Goal: Task Accomplishment & Management: Manage account settings

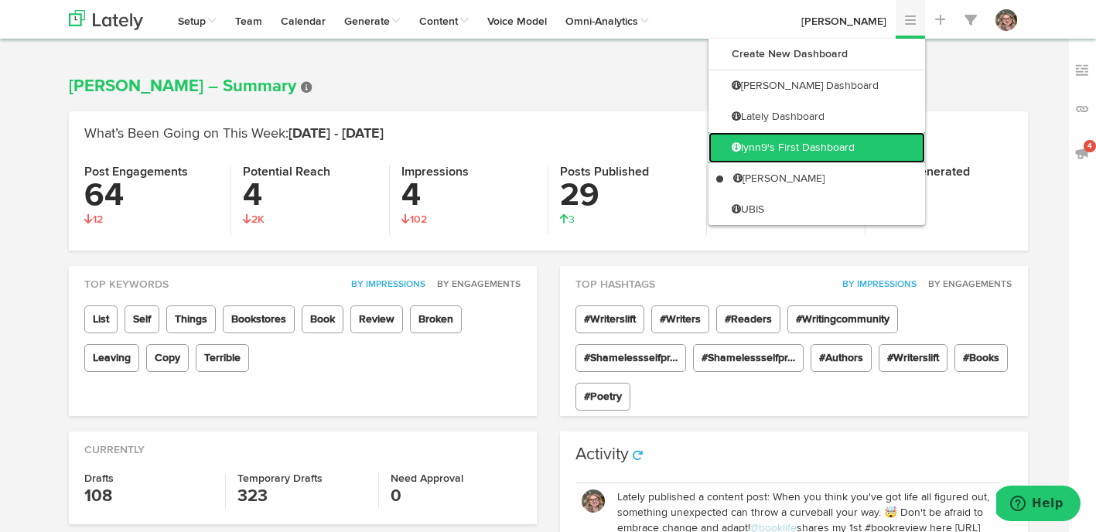
click at [881, 152] on link "lynn9's First Dashboard" at bounding box center [816, 147] width 217 height 31
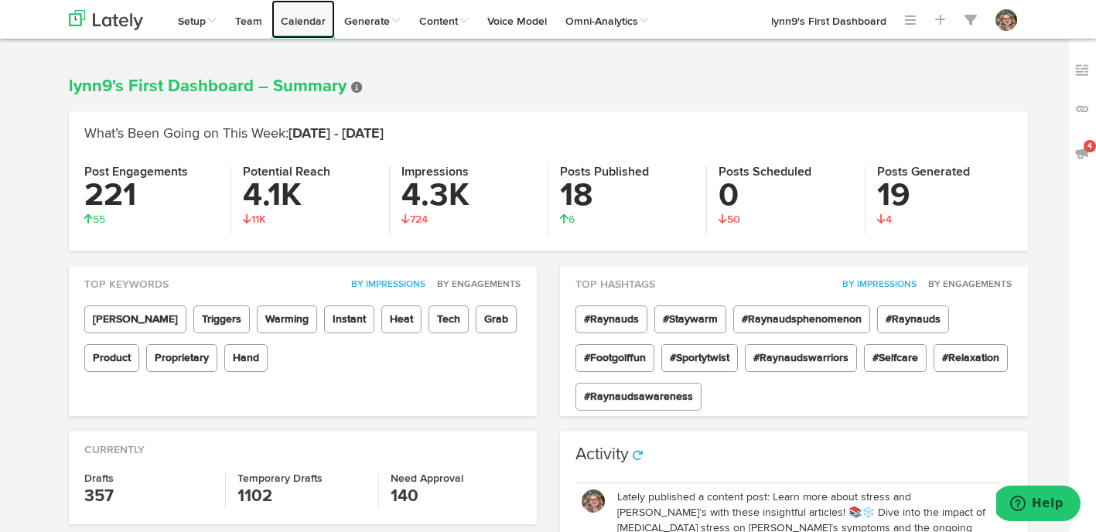
click at [324, 19] on link "Calendar" at bounding box center [302, 19] width 63 height 39
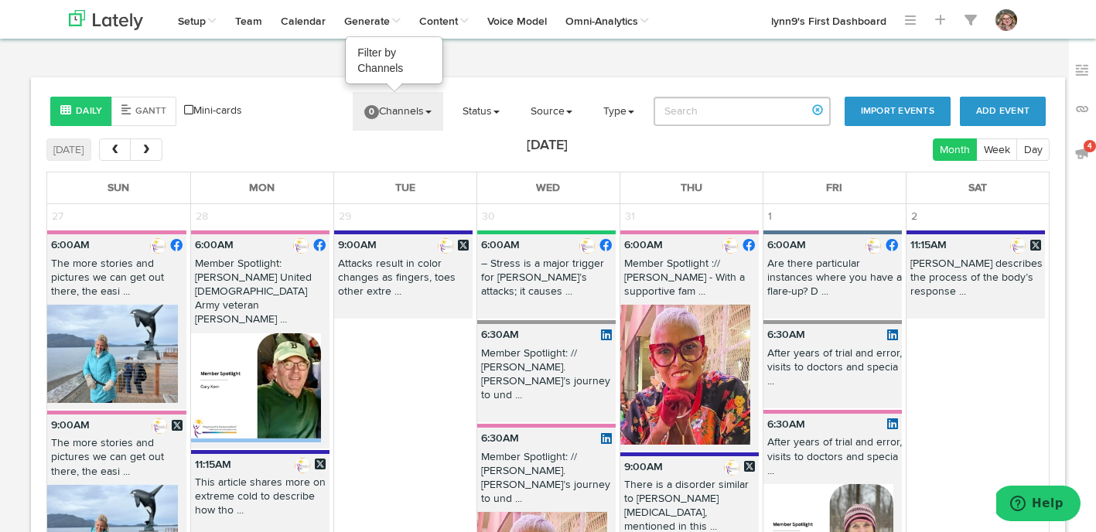
click at [413, 110] on link "0 Channels" at bounding box center [398, 111] width 90 height 39
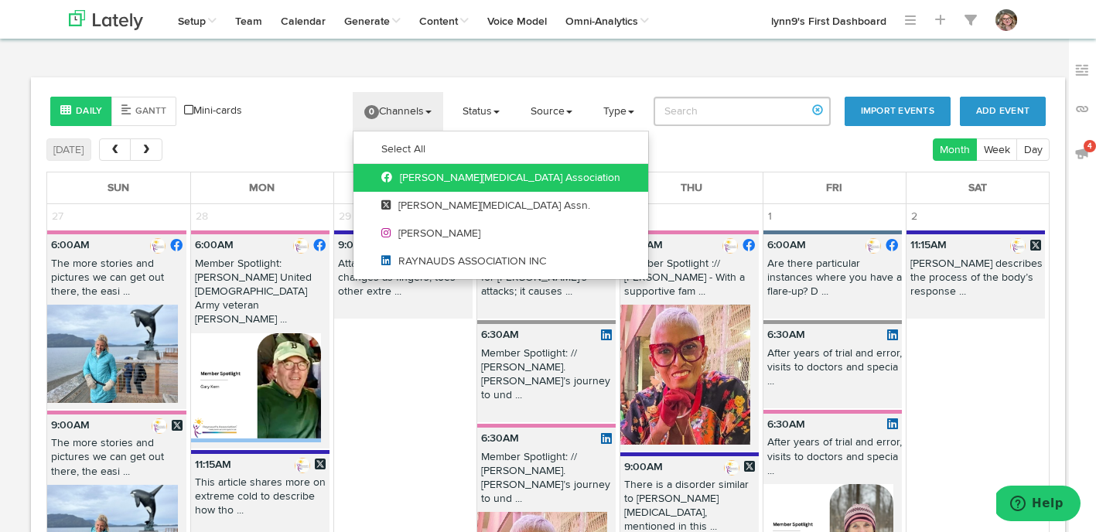
click at [400, 172] on icon at bounding box center [390, 177] width 19 height 11
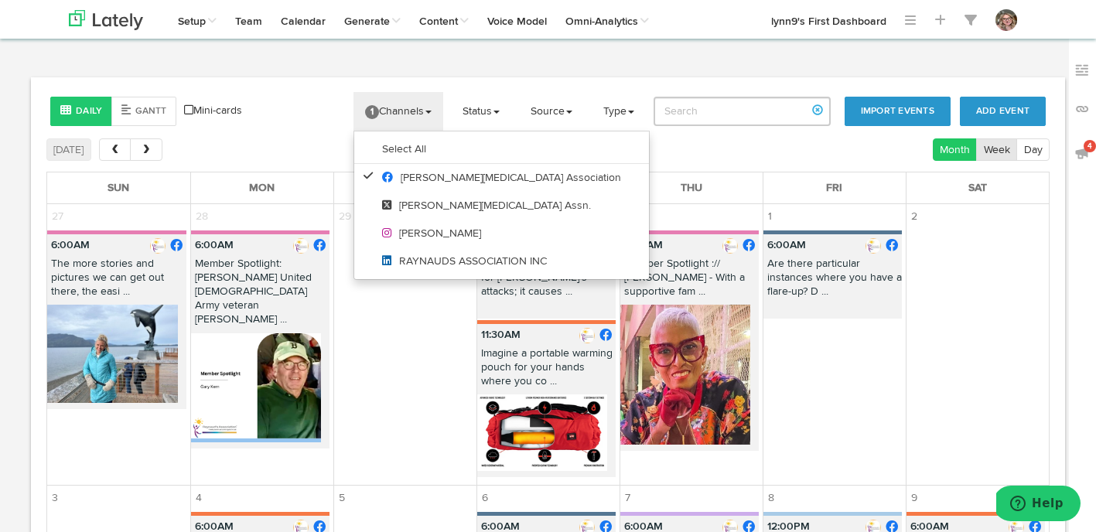
click at [990, 154] on button "Week" at bounding box center [996, 149] width 41 height 22
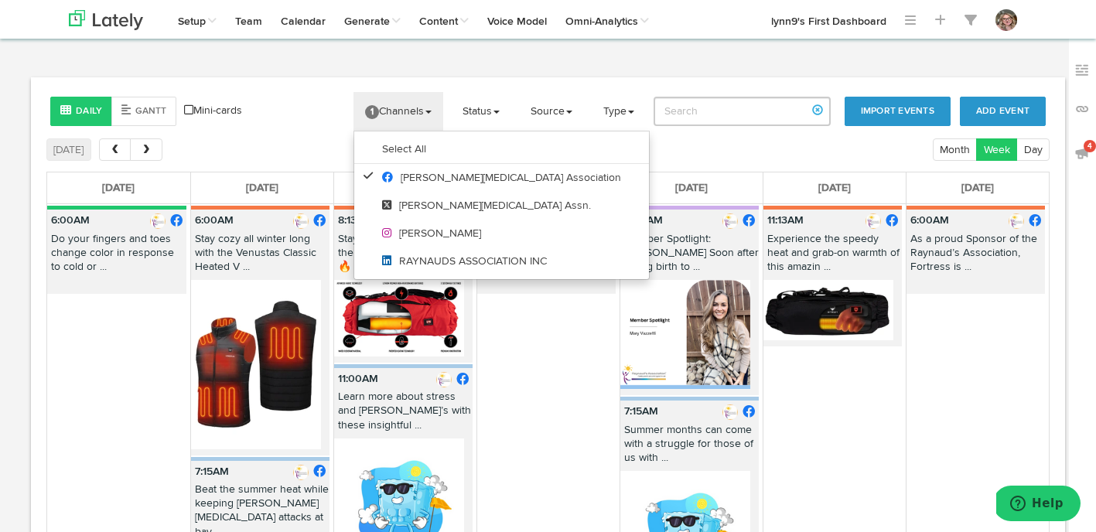
click at [315, 88] on div "Daily [PERSON_NAME] Mini-cards Add Event Import Events 1 Channels Select All [M…" at bounding box center [548, 338] width 1034 height 523
click at [299, 103] on div "Add Event Import Events 1 Channels Select All [MEDICAL_DATA] Association [PERSO…" at bounding box center [675, 111] width 764 height 39
click at [412, 110] on link "1 Channels" at bounding box center [398, 111] width 90 height 39
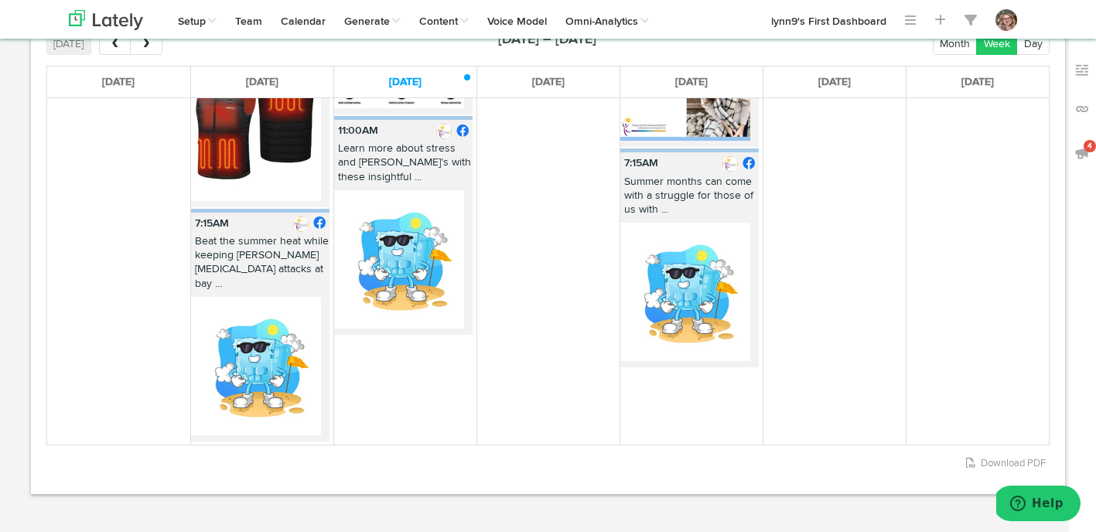
scroll to position [24, 0]
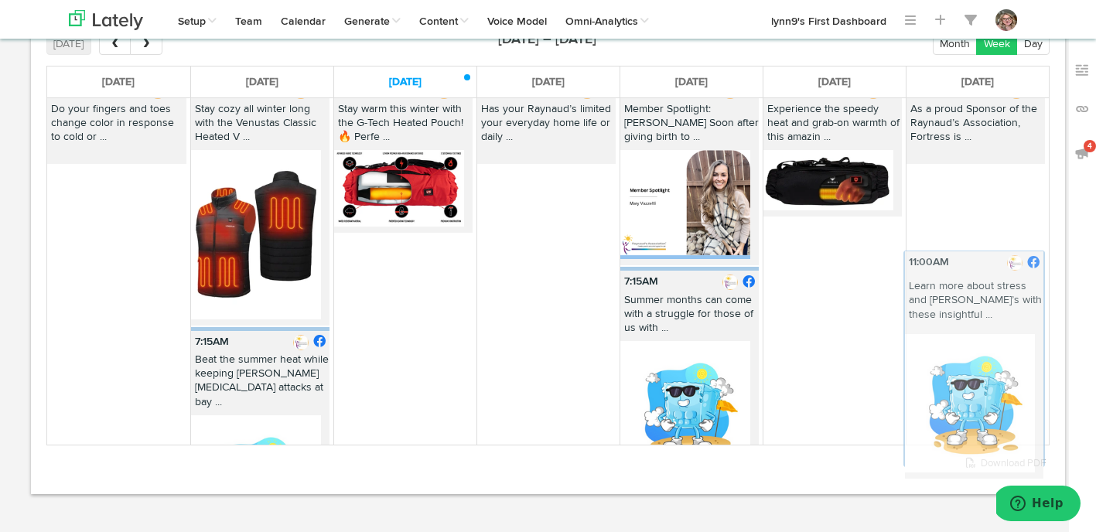
drag, startPoint x: 411, startPoint y: 259, endPoint x: 977, endPoint y: 271, distance: 565.4
click at [977, 271] on div "[DATE] [DATE] [DATE] [DATE] [DATE] [DATE] [DATE] 6:00AM Do your fingers and toe…" at bounding box center [547, 255] width 1003 height 379
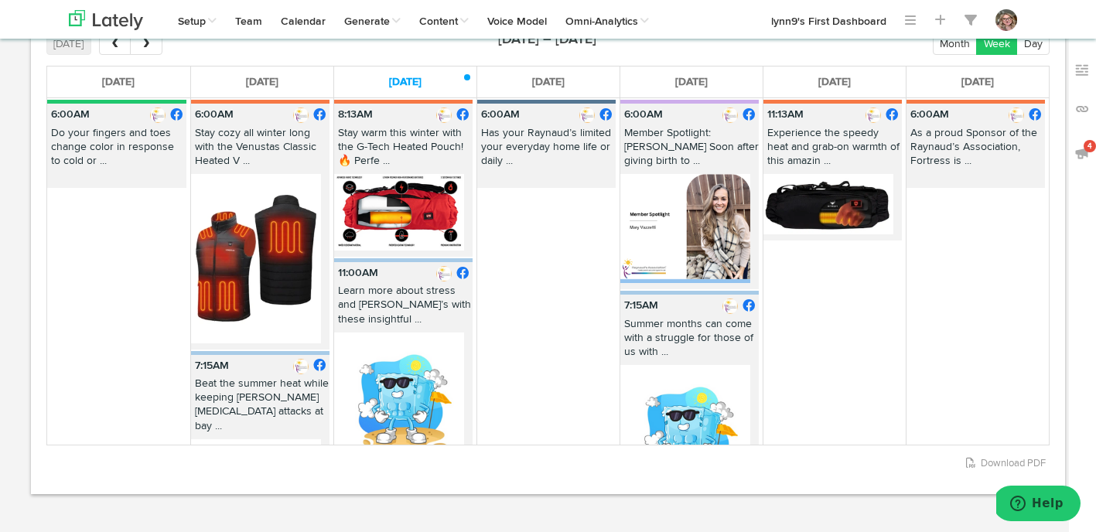
scroll to position [103, 0]
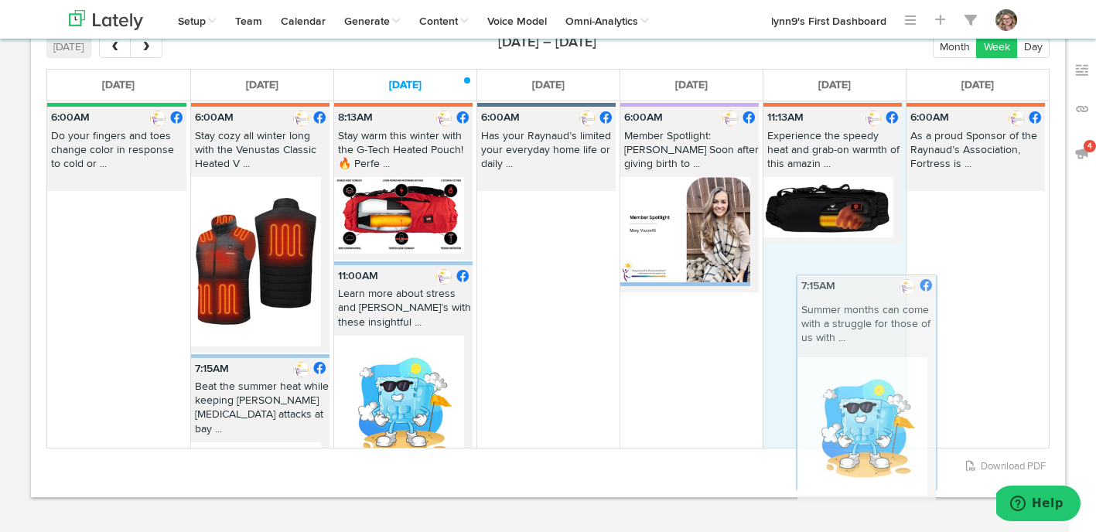
drag, startPoint x: 667, startPoint y: 309, endPoint x: 831, endPoint y: 278, distance: 167.4
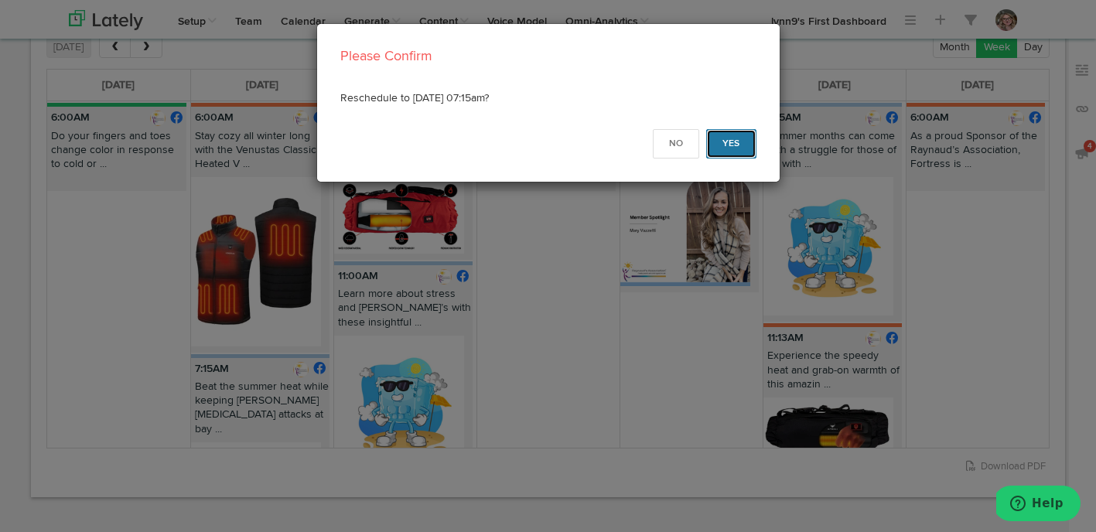
click at [718, 145] on button "Yes" at bounding box center [731, 143] width 50 height 29
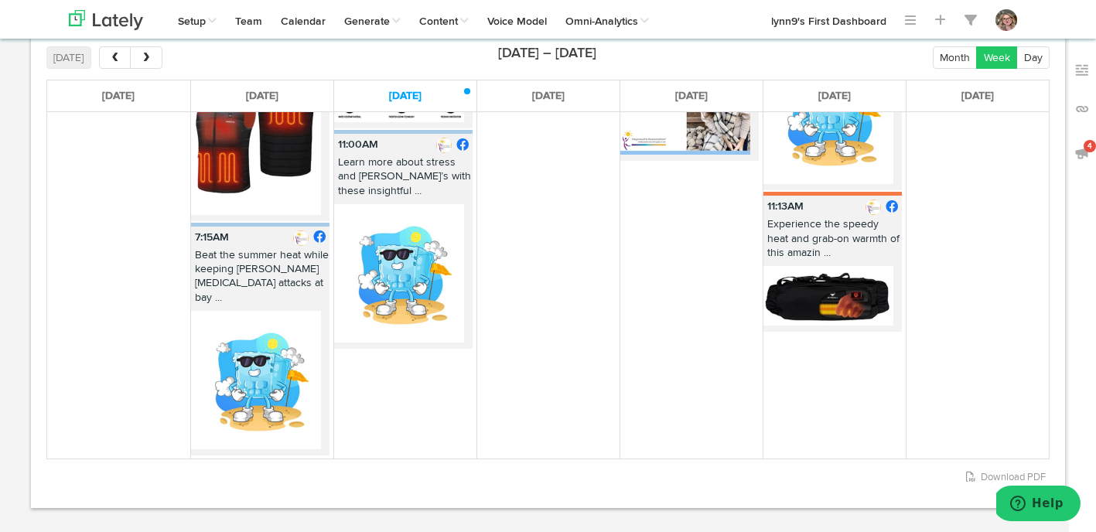
scroll to position [0, 0]
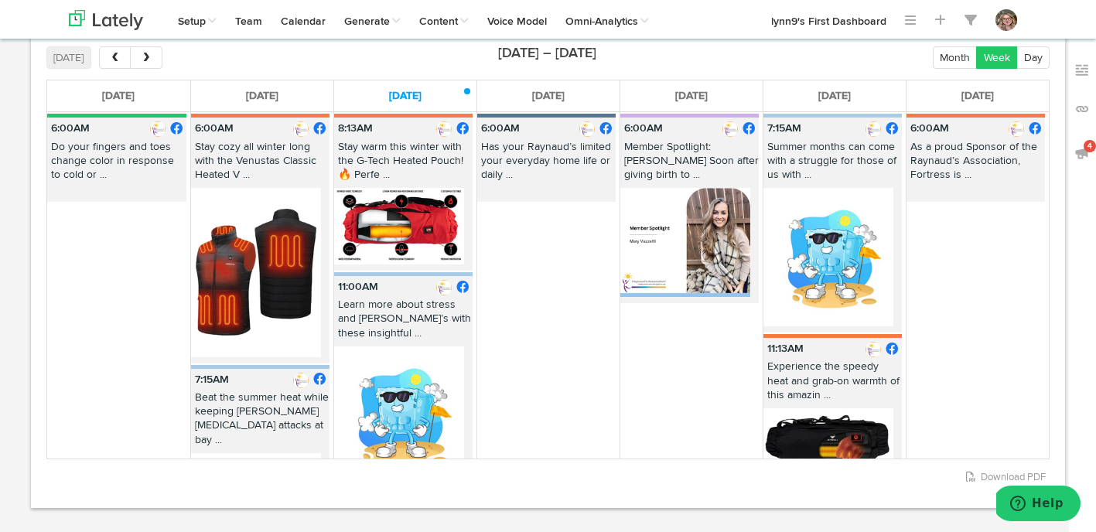
click at [159, 63] on button "next" at bounding box center [146, 57] width 32 height 22
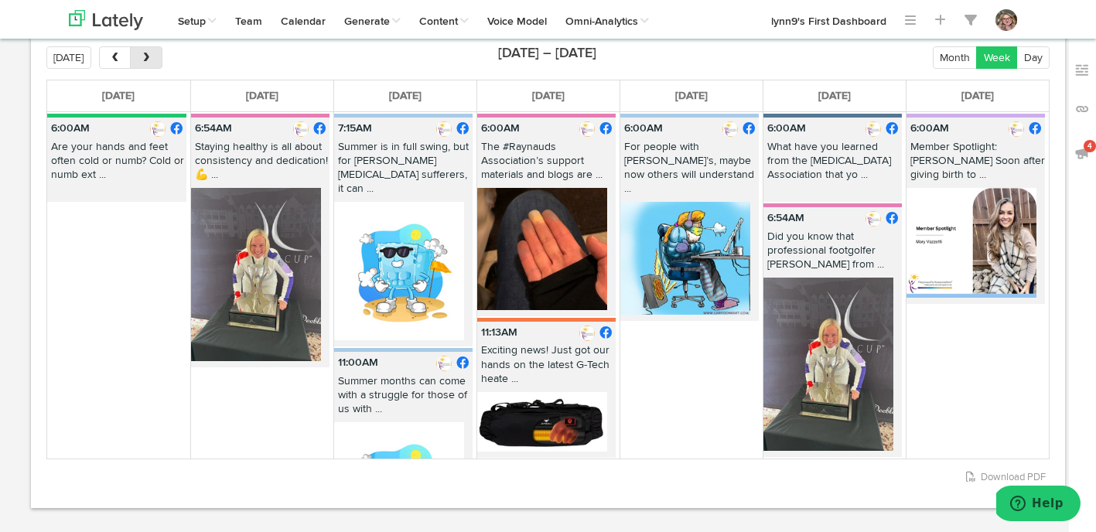
click at [154, 63] on button "next" at bounding box center [146, 57] width 32 height 22
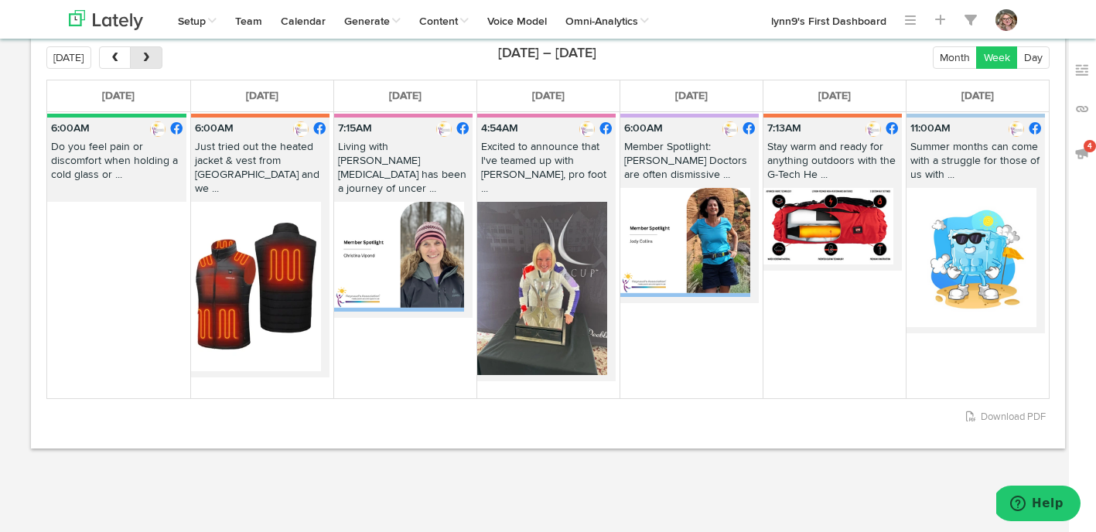
click at [154, 63] on button "next" at bounding box center [146, 57] width 32 height 22
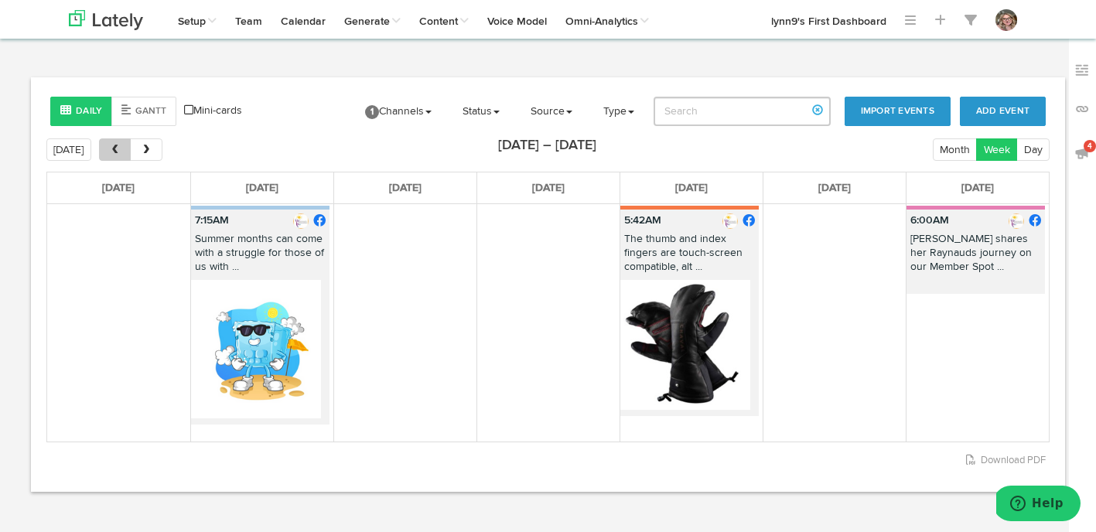
click at [104, 148] on button "prev" at bounding box center [115, 149] width 32 height 22
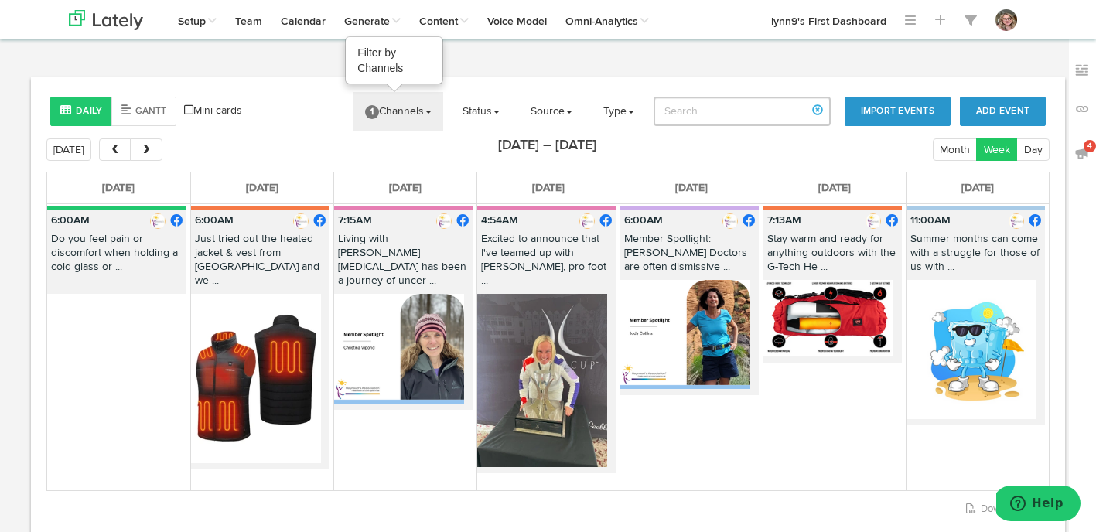
click at [378, 110] on span "1" at bounding box center [372, 112] width 14 height 14
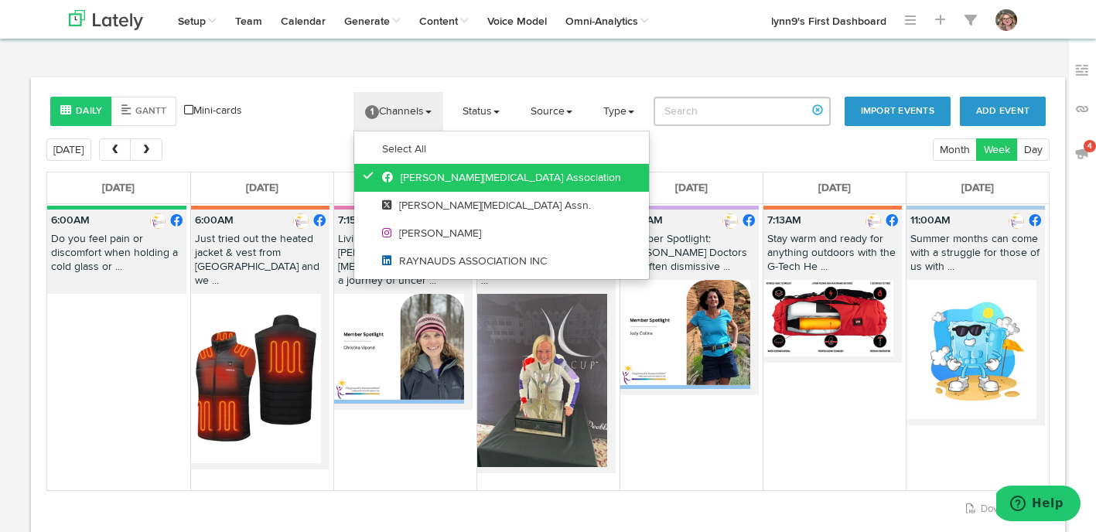
click at [376, 175] on icon at bounding box center [371, 175] width 17 height 11
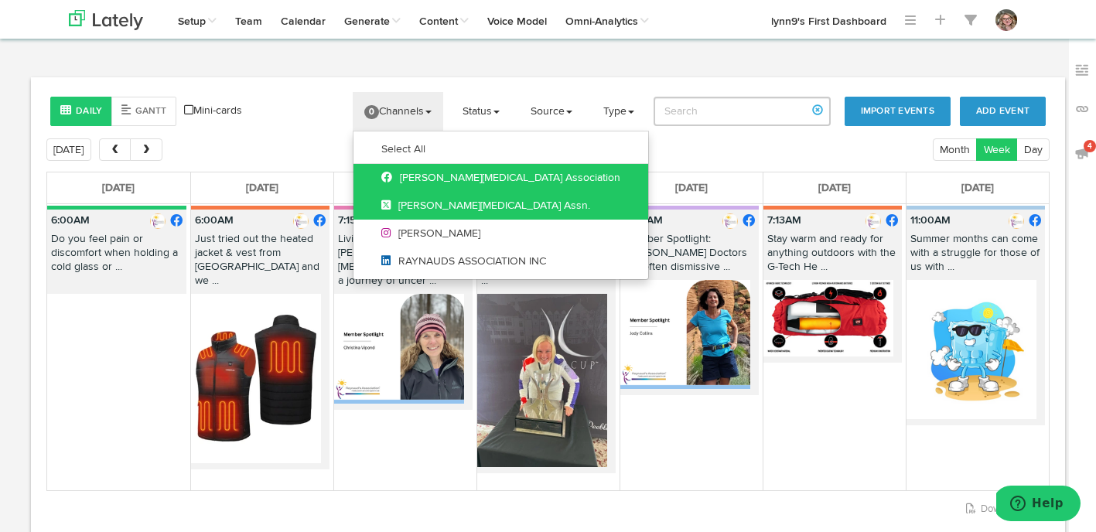
click at [379, 202] on link "[PERSON_NAME][MEDICAL_DATA] Assn." at bounding box center [500, 206] width 295 height 28
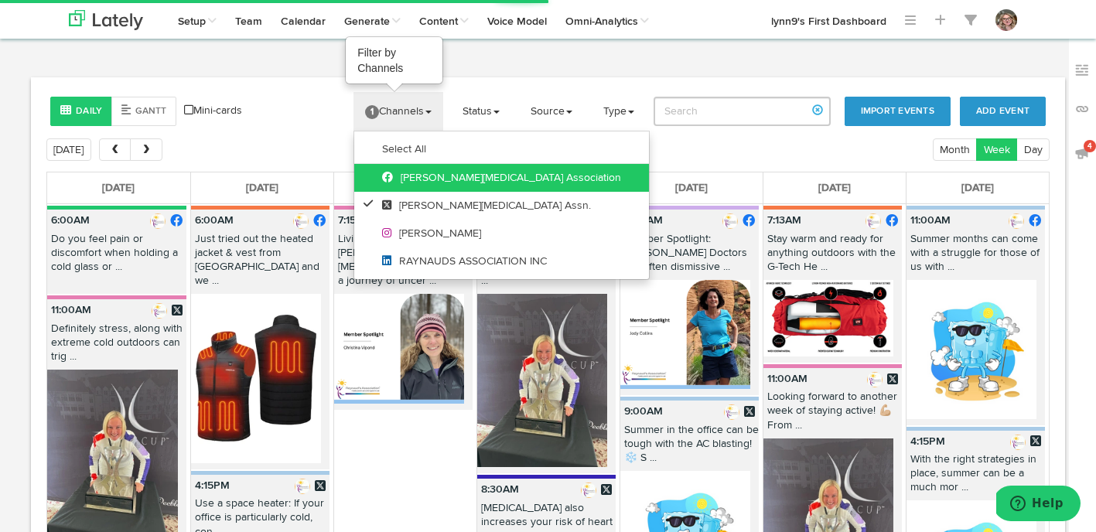
click at [394, 112] on link "1 Channels" at bounding box center [398, 111] width 90 height 39
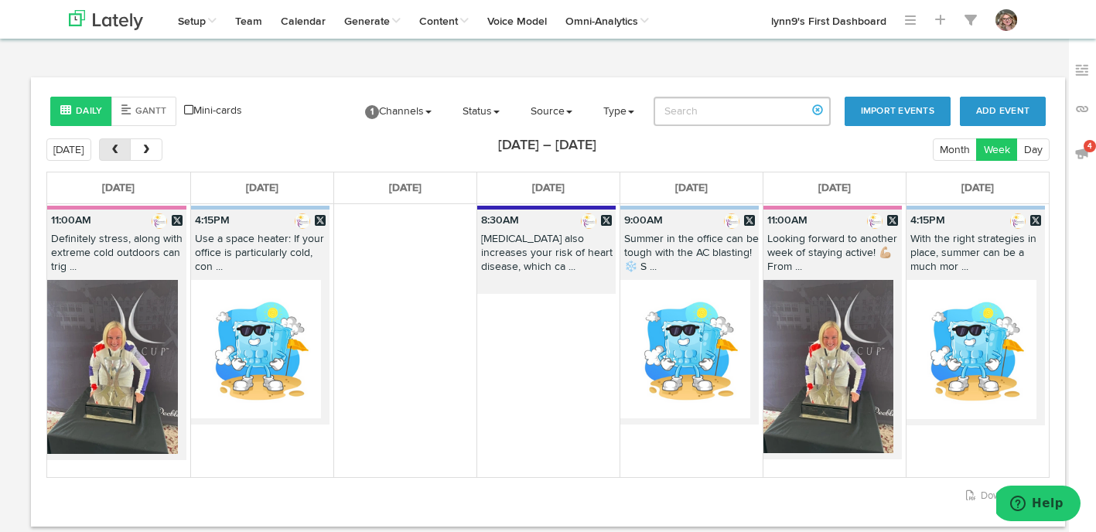
click at [114, 151] on span "prev" at bounding box center [114, 150] width 13 height 11
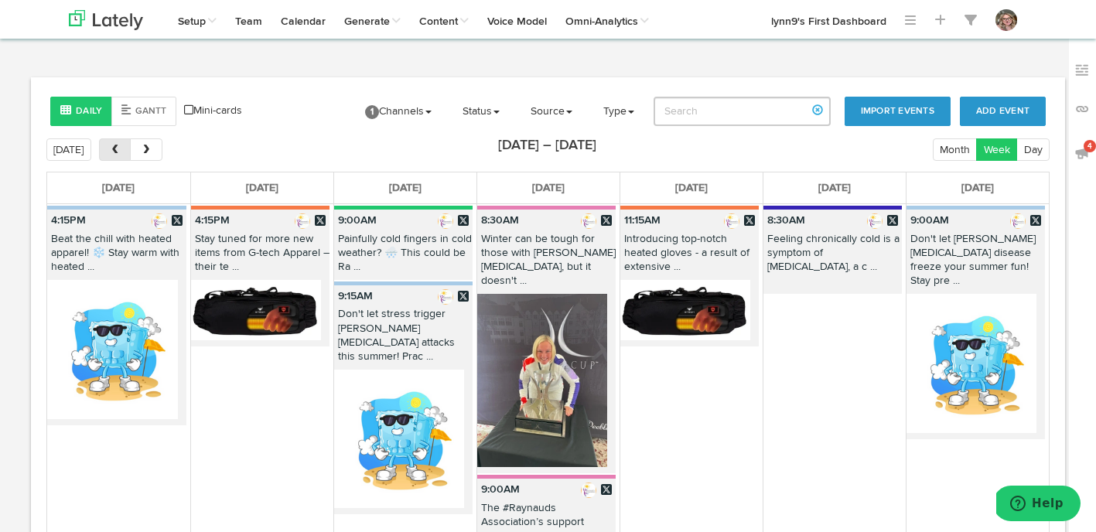
click at [114, 151] on span "prev" at bounding box center [114, 150] width 13 height 11
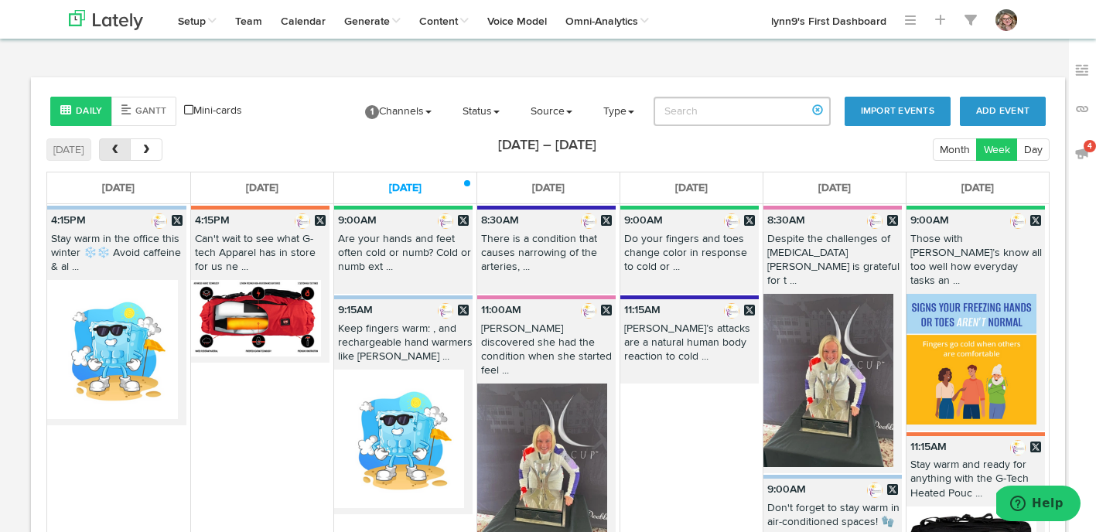
click at [114, 151] on span "prev" at bounding box center [114, 150] width 13 height 11
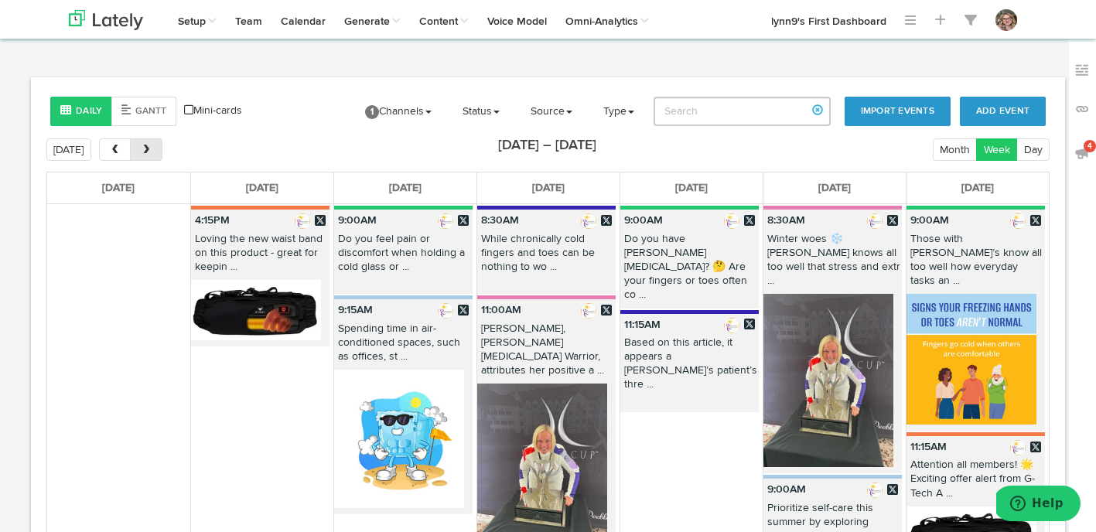
click at [140, 148] on span "next" at bounding box center [146, 150] width 13 height 11
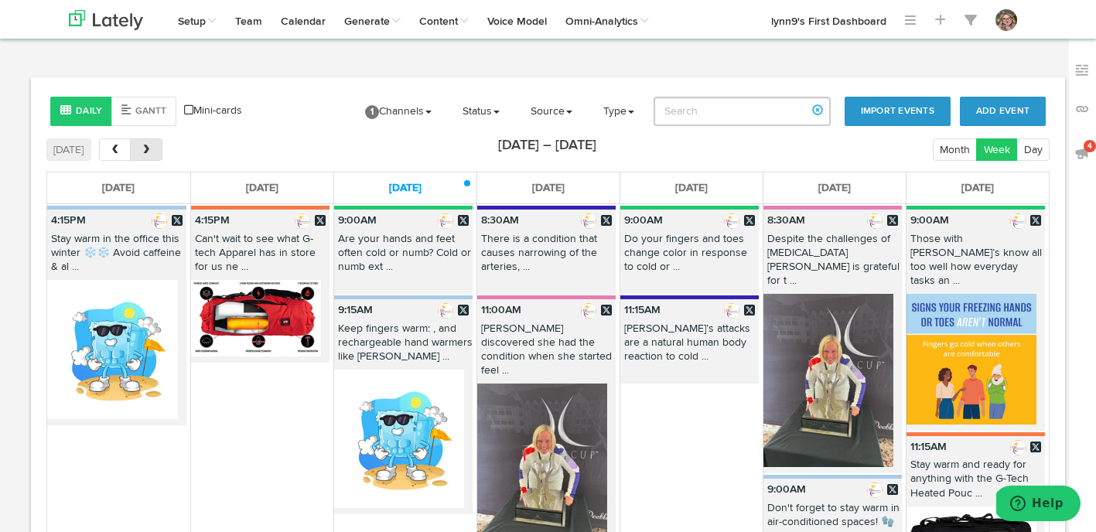
click at [140, 148] on span "next" at bounding box center [146, 150] width 13 height 11
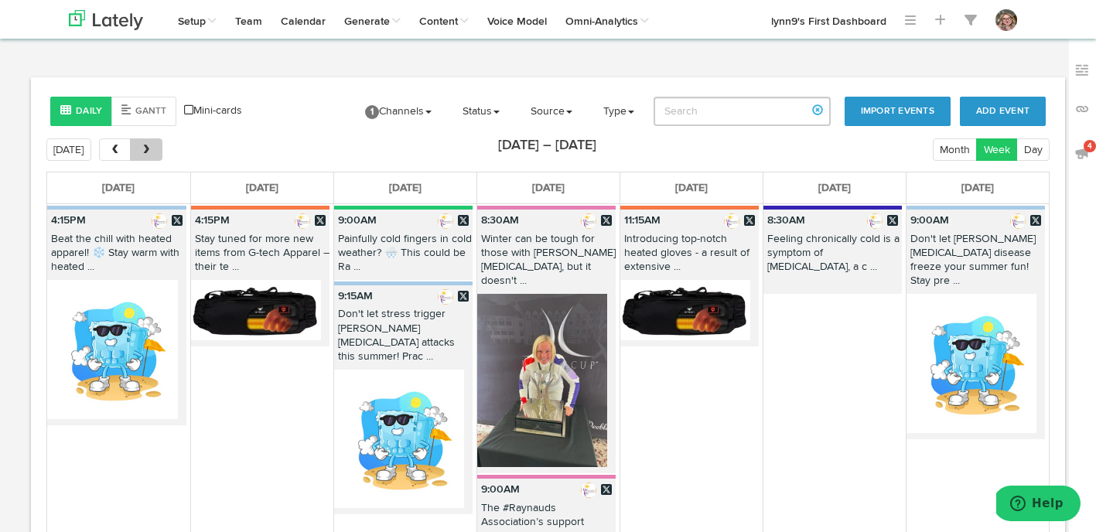
click at [140, 148] on span "next" at bounding box center [146, 150] width 13 height 11
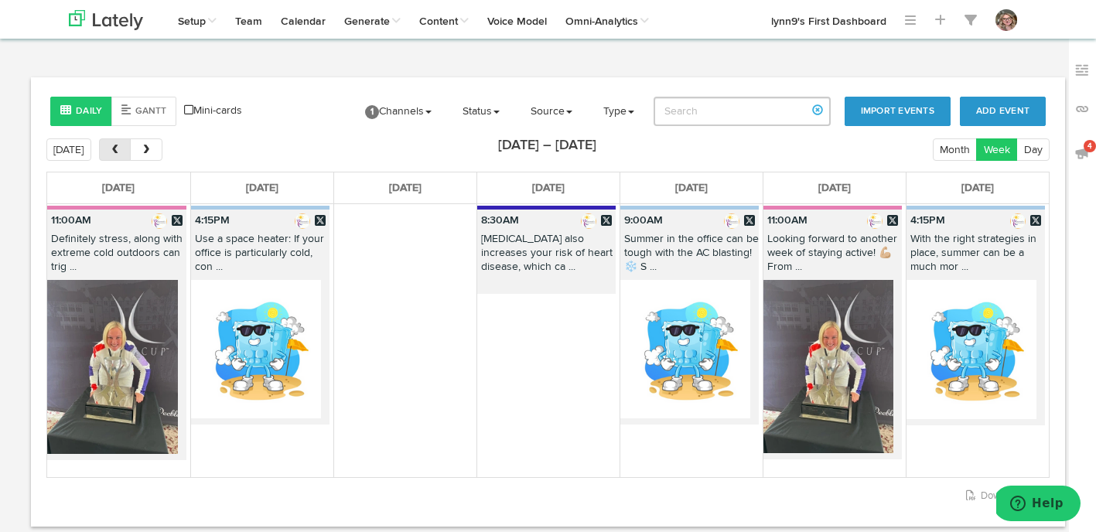
click at [118, 155] on span "prev" at bounding box center [114, 150] width 13 height 11
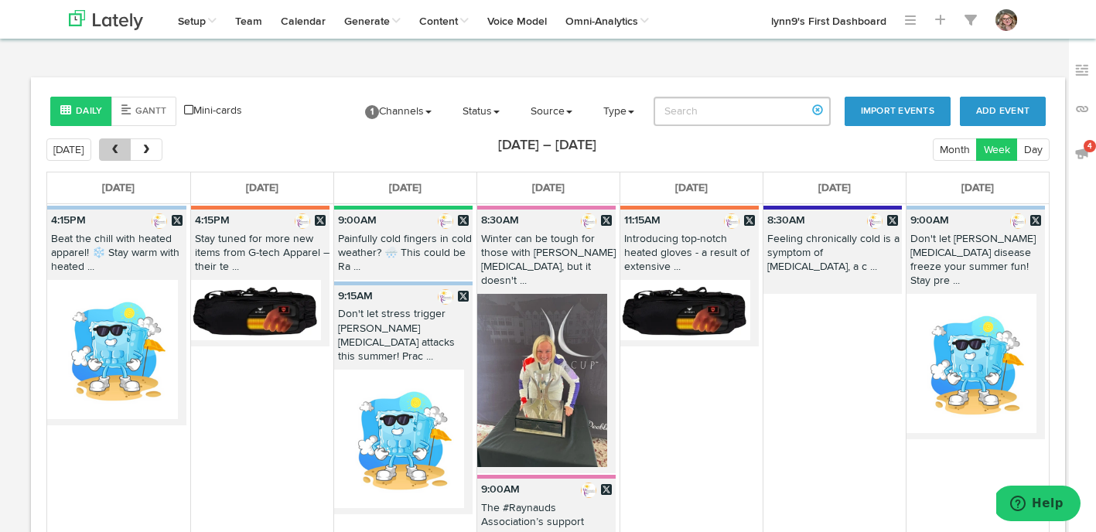
click at [118, 155] on span "prev" at bounding box center [114, 150] width 13 height 11
